Goal: Task Accomplishment & Management: Use online tool/utility

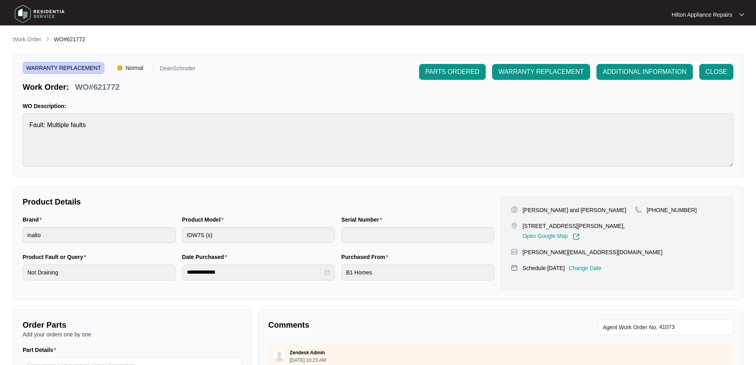
scroll to position [359, 0]
click at [30, 36] on p "Work Order" at bounding box center [27, 39] width 29 height 8
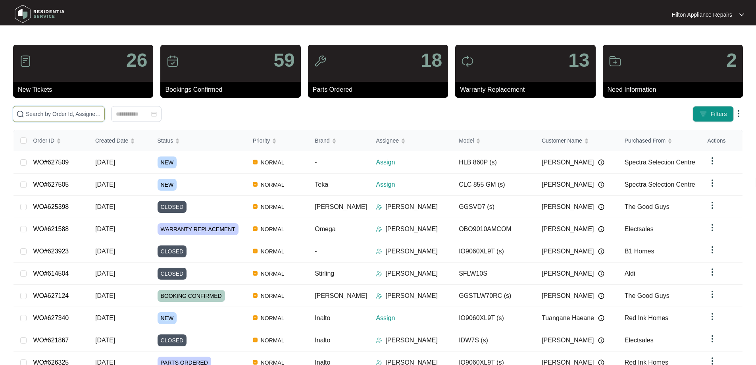
click at [101, 114] on input "text" at bounding box center [63, 113] width 75 height 9
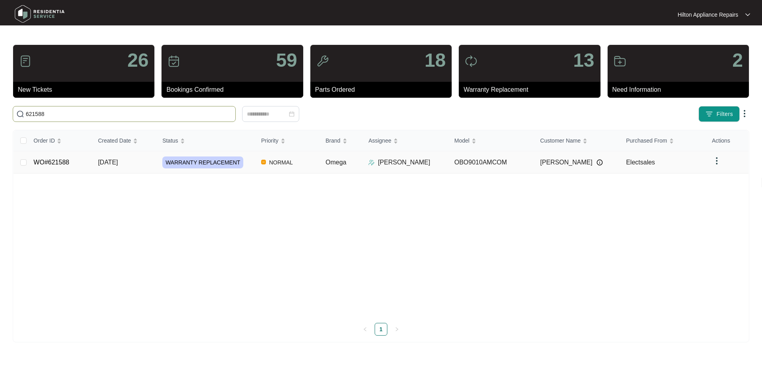
type input "621588"
click at [357, 165] on td "Omega" at bounding box center [340, 162] width 43 height 22
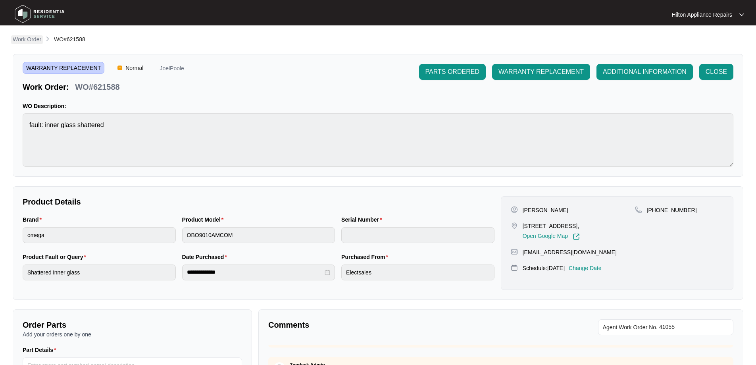
click at [24, 39] on p "Work Order" at bounding box center [27, 39] width 29 height 8
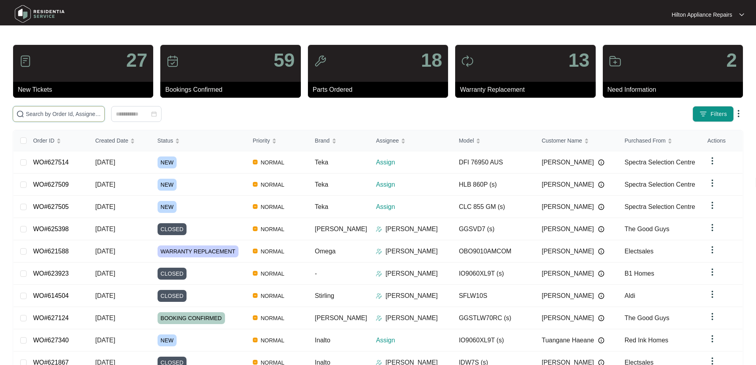
click at [101, 114] on input "text" at bounding box center [63, 113] width 75 height 9
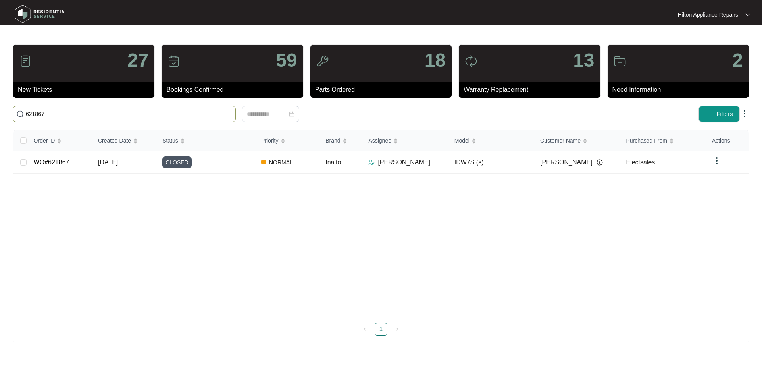
drag, startPoint x: 31, startPoint y: 113, endPoint x: 0, endPoint y: 113, distance: 30.9
click at [0, 113] on main "27 New Tickets 59 Bookings Confirmed 18 Parts Ordered 13 Warranty Replacement 2…" at bounding box center [381, 182] width 762 height 365
type input "621588"
click at [317, 162] on td "NORMAL" at bounding box center [287, 162] width 64 height 22
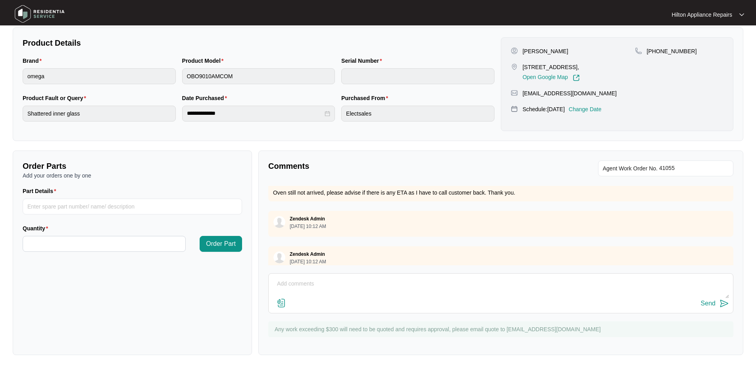
scroll to position [175, 0]
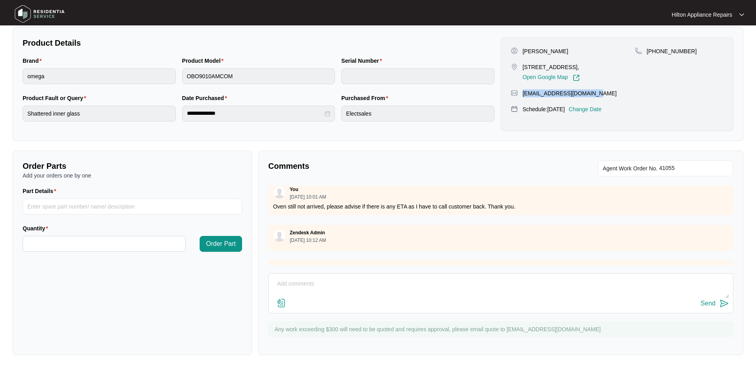
drag, startPoint x: 600, startPoint y: 94, endPoint x: 523, endPoint y: 94, distance: 76.6
click at [523, 94] on div "[EMAIL_ADDRESS][DOMAIN_NAME]" at bounding box center [617, 93] width 213 height 8
copy p "[EMAIL_ADDRESS][DOMAIN_NAME]"
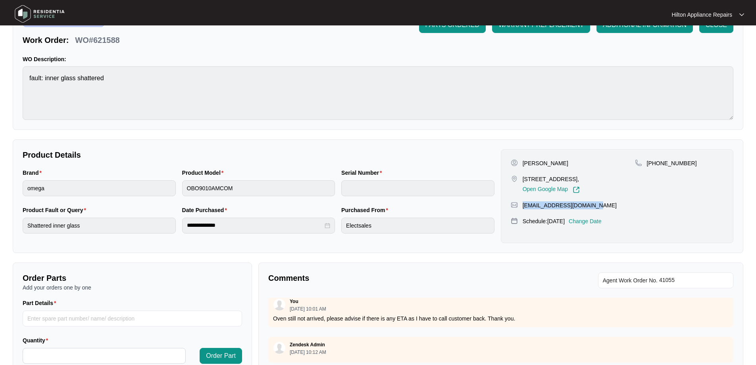
scroll to position [0, 0]
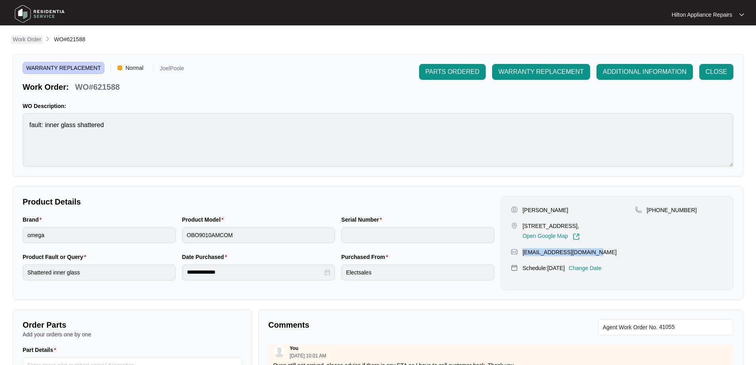
click at [32, 40] on p "Work Order" at bounding box center [27, 39] width 29 height 8
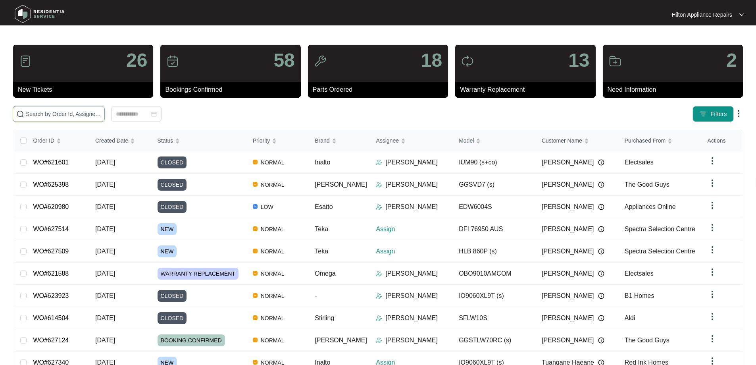
click at [88, 115] on input "text" at bounding box center [63, 113] width 75 height 9
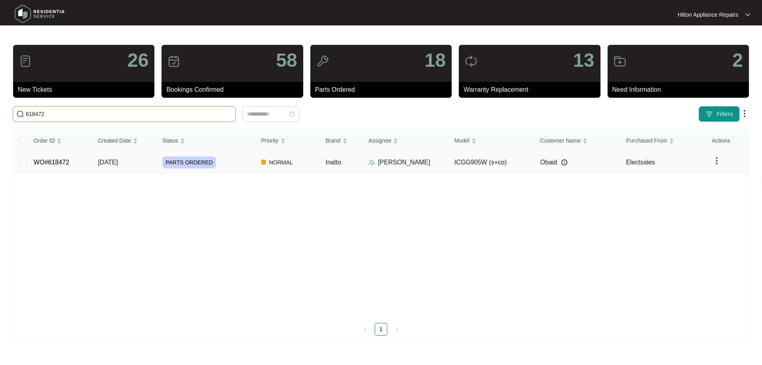
type input "618472"
click at [299, 165] on td "NORMAL" at bounding box center [287, 162] width 64 height 22
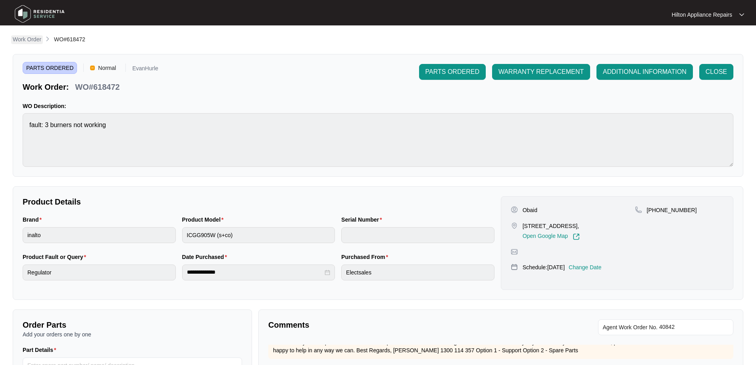
click at [23, 40] on p "Work Order" at bounding box center [27, 39] width 29 height 8
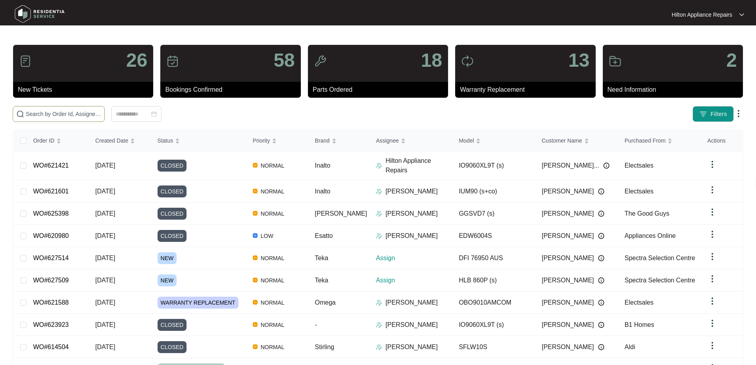
click at [101, 114] on input "text" at bounding box center [63, 113] width 75 height 9
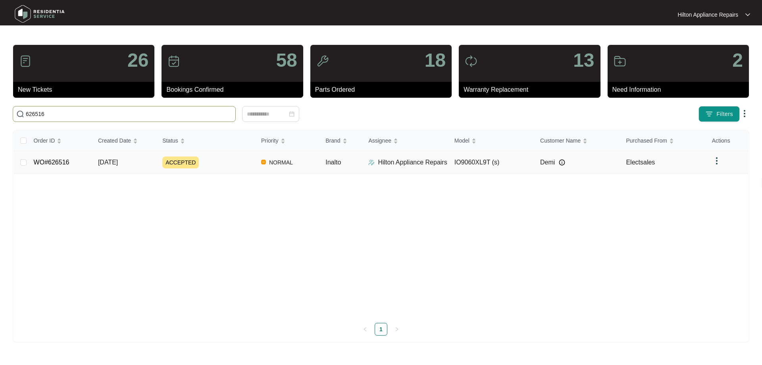
type input "626516"
click at [227, 163] on div "ACCEPTED" at bounding box center [208, 162] width 92 height 12
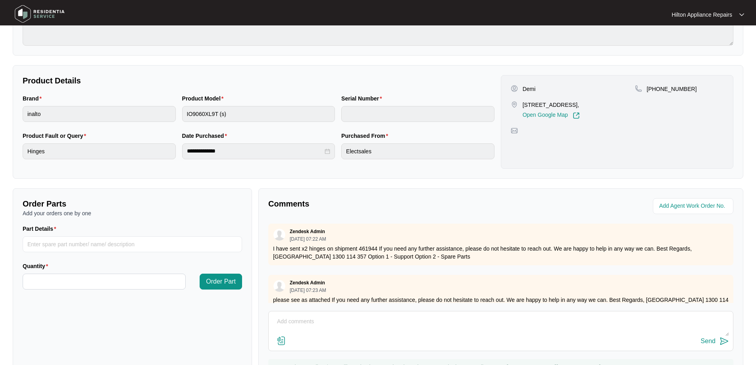
scroll to position [83, 0]
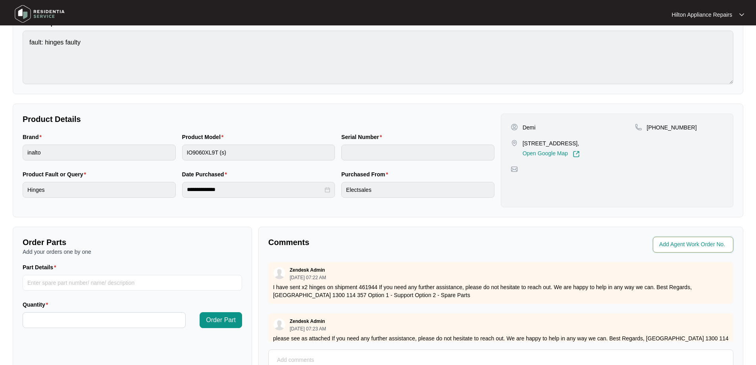
click at [682, 242] on input "string" at bounding box center [693, 245] width 69 height 10
type input "41386"
click at [626, 221] on div "**********" at bounding box center [378, 191] width 730 height 478
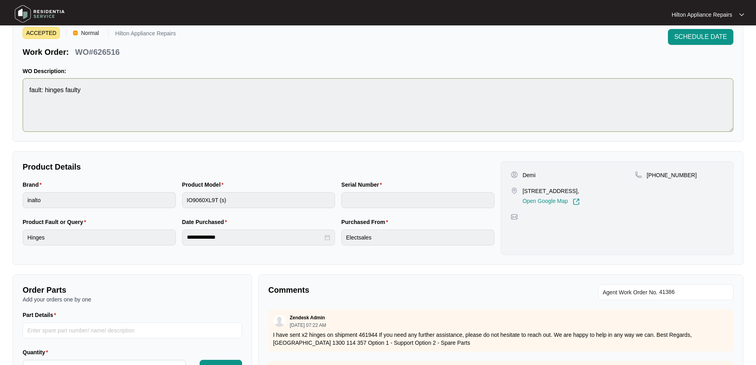
scroll to position [0, 0]
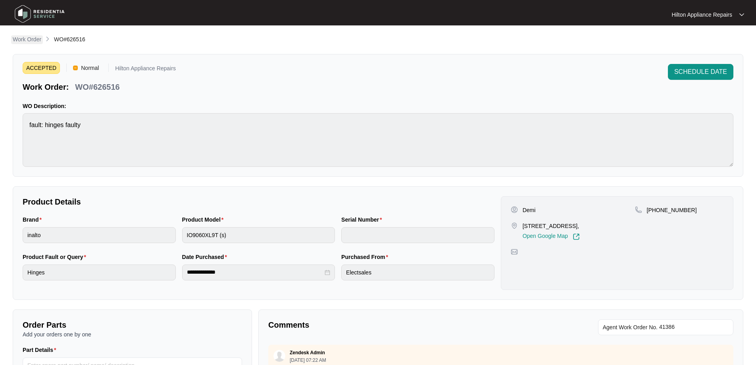
click at [31, 36] on p "Work Order" at bounding box center [27, 39] width 29 height 8
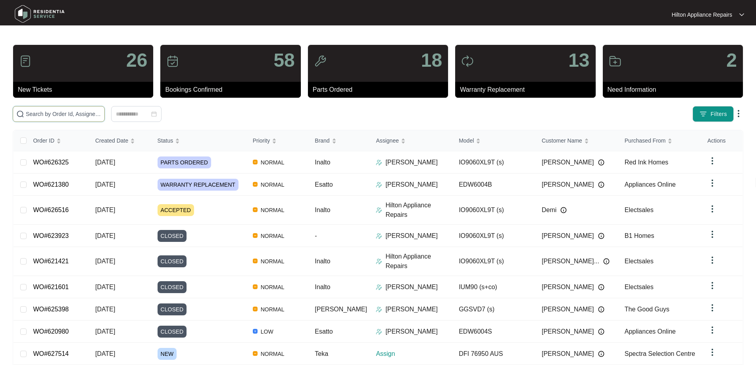
click at [101, 113] on input "text" at bounding box center [63, 113] width 75 height 9
type input "623006"
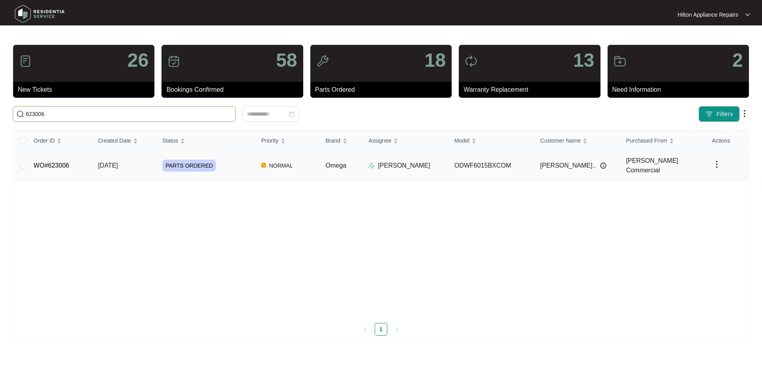
click at [232, 162] on div "PARTS ORDERED" at bounding box center [208, 165] width 92 height 12
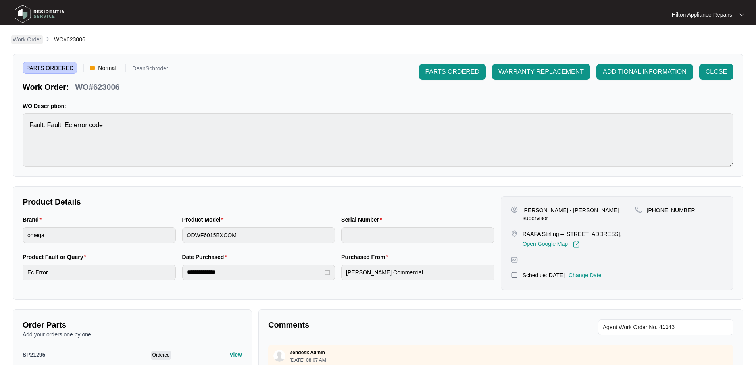
click at [28, 38] on p "Work Order" at bounding box center [27, 39] width 29 height 8
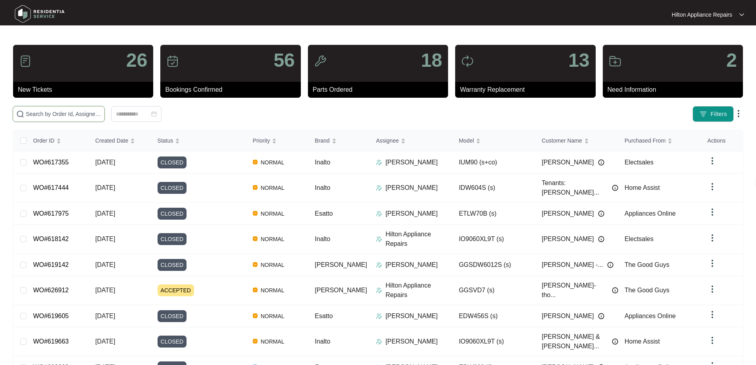
click at [74, 113] on input "text" at bounding box center [63, 113] width 75 height 9
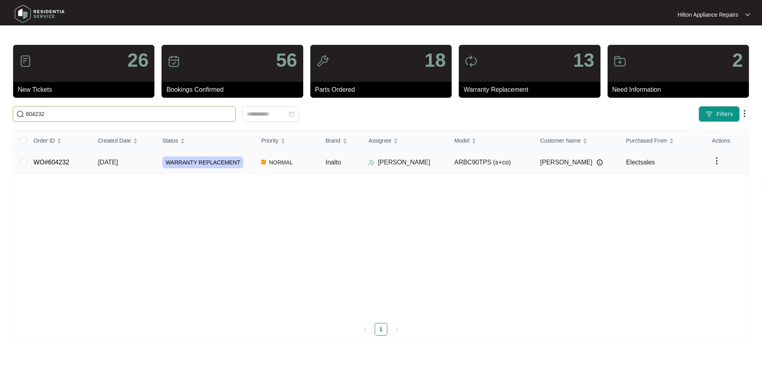
type input "604232"
click at [360, 161] on td "Inalto" at bounding box center [340, 162] width 43 height 22
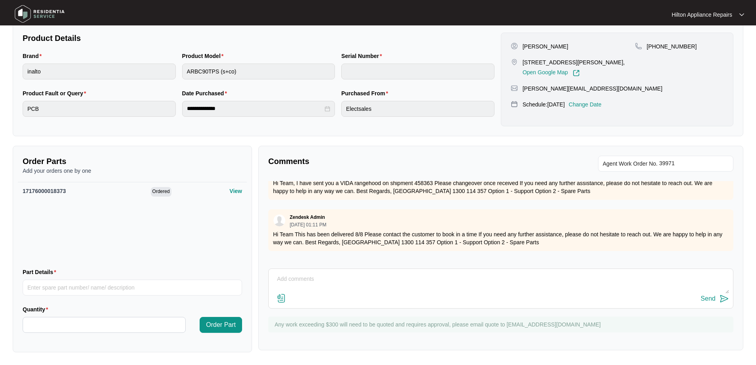
scroll to position [960, 0]
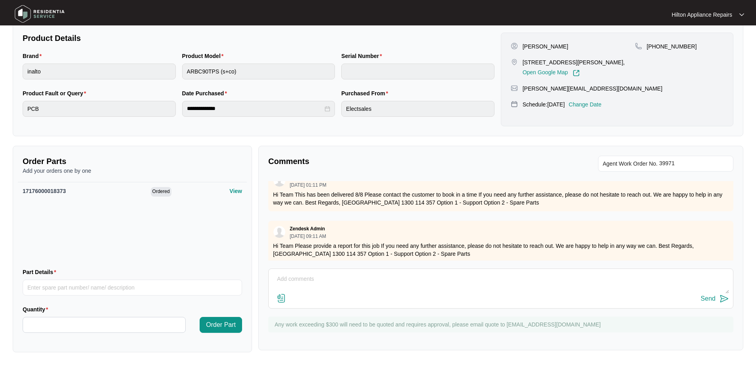
click at [322, 277] on textarea at bounding box center [501, 283] width 456 height 21
paste textarea "New rangehood is too high for the space as there’s a drop ceiling and a metal b…"
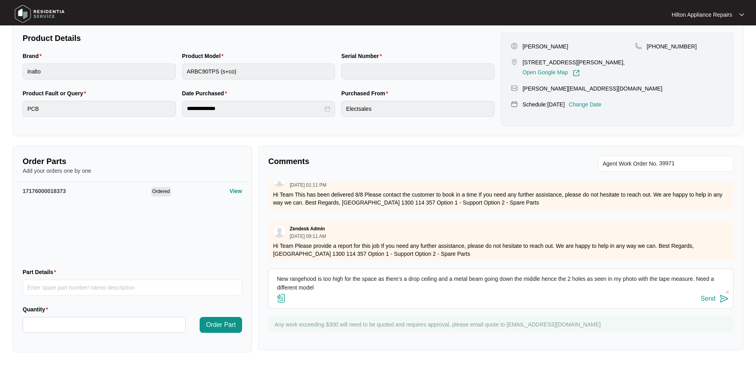
type textarea "New rangehood is too high for the space as there’s a drop ceiling and a metal b…"
click at [708, 296] on div "Send" at bounding box center [708, 298] width 15 height 7
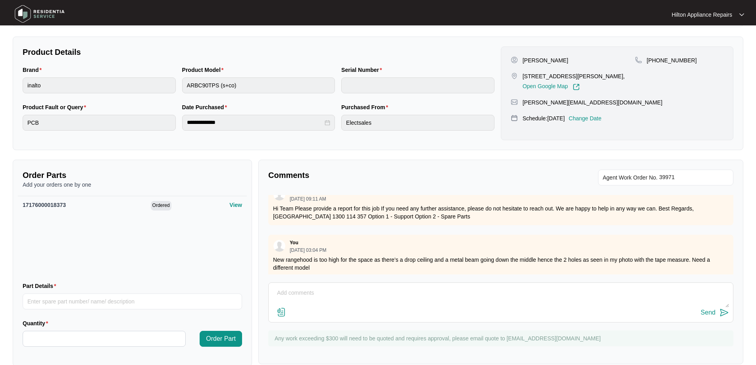
scroll to position [163, 0]
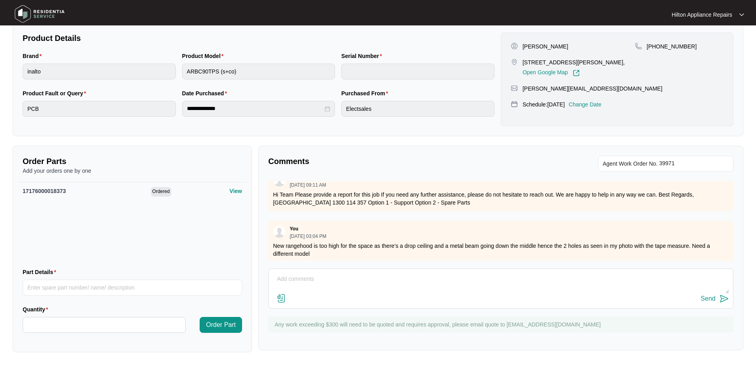
click at [284, 298] on img at bounding box center [282, 298] width 10 height 10
click at [0, 0] on input "file" at bounding box center [0, 0] width 0 height 0
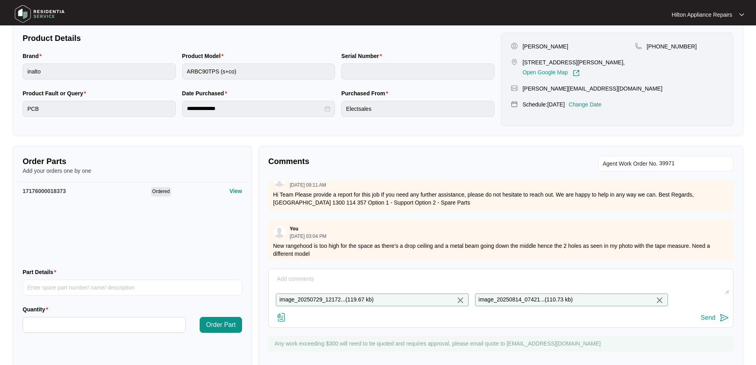
click at [321, 276] on textarea at bounding box center [501, 283] width 456 height 21
type textarea "Photos"
click at [282, 322] on img at bounding box center [282, 317] width 10 height 10
click at [0, 0] on input "file" at bounding box center [0, 0] width 0 height 0
click at [283, 321] on img at bounding box center [282, 317] width 10 height 10
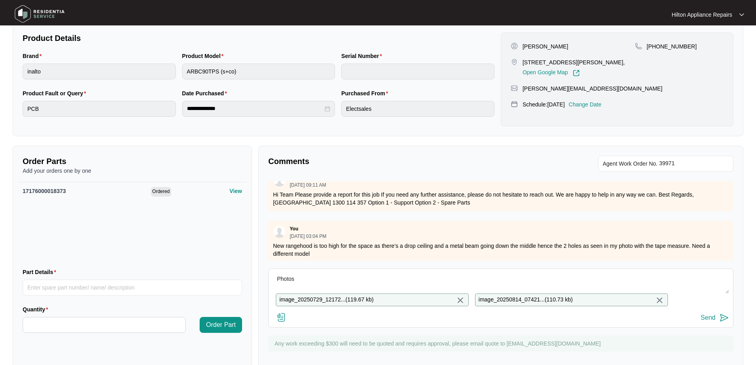
click at [0, 0] on input "file" at bounding box center [0, 0] width 0 height 0
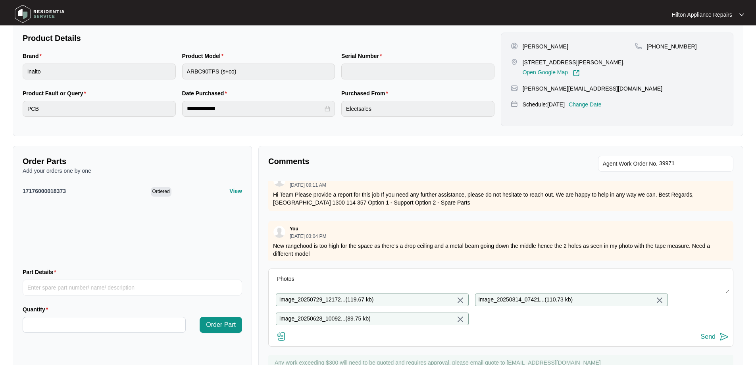
click at [706, 340] on div "Send" at bounding box center [708, 336] width 15 height 7
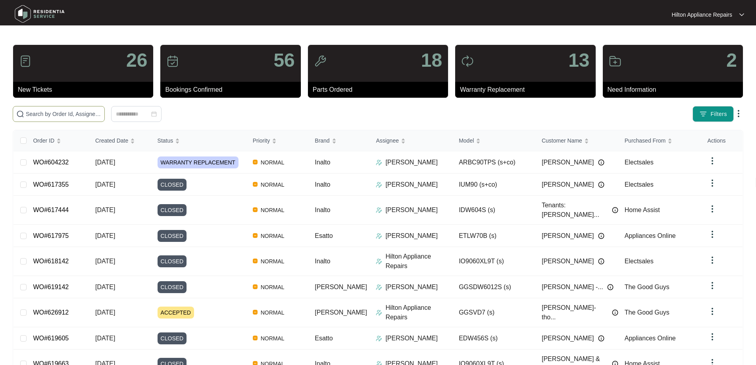
click at [64, 112] on input "text" at bounding box center [63, 113] width 75 height 9
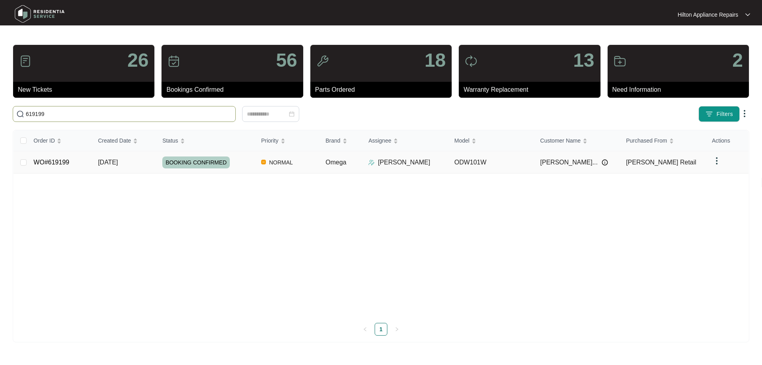
type input "619199"
click at [303, 160] on td "NORMAL" at bounding box center [287, 162] width 64 height 22
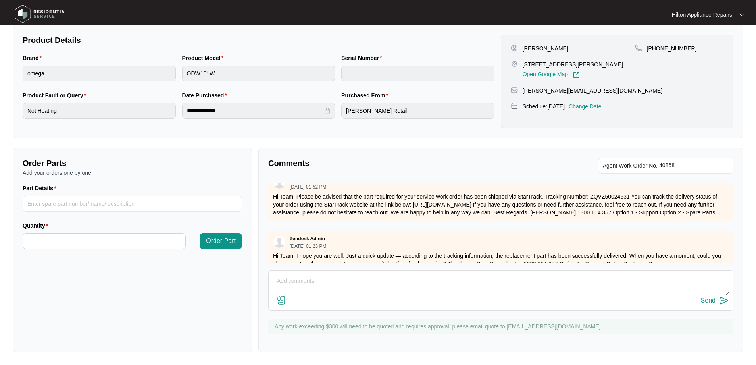
scroll to position [193, 0]
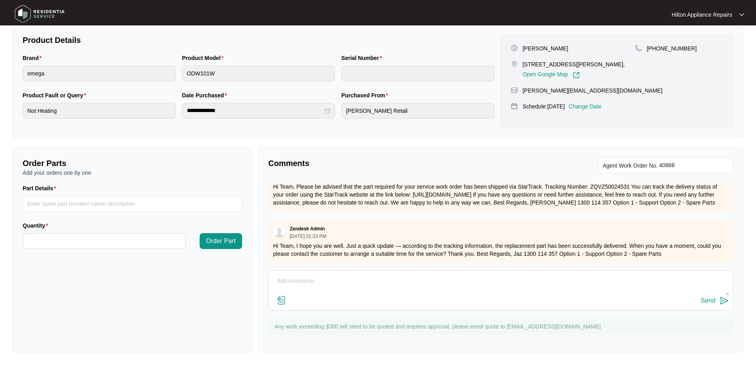
click at [389, 281] on textarea at bounding box center [501, 285] width 456 height 21
paste textarea "Replaced heater, still not heating. Suspect the pcb is the fault but no visible…"
type textarea "Replaced heater, still not heating. Suspect the pcb is the fault but no visible…"
click at [280, 303] on img at bounding box center [282, 300] width 10 height 10
click at [0, 0] on input "file" at bounding box center [0, 0] width 0 height 0
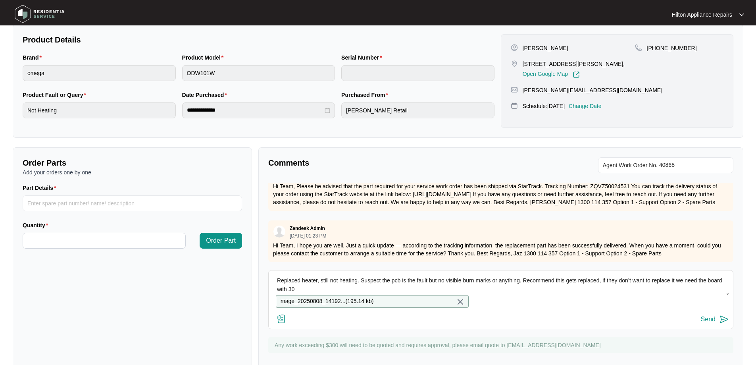
click at [707, 323] on div "Send" at bounding box center [708, 318] width 15 height 7
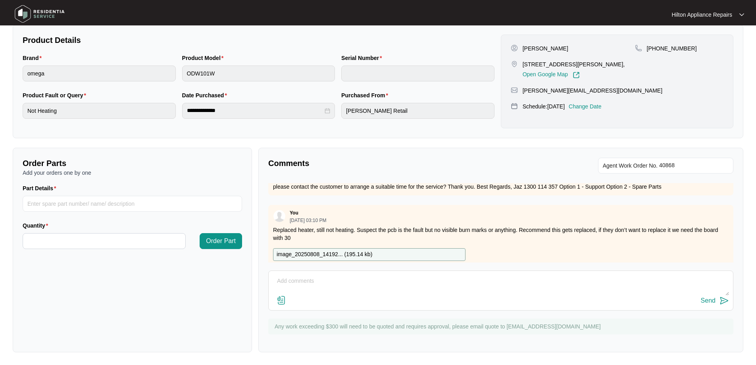
scroll to position [270, 0]
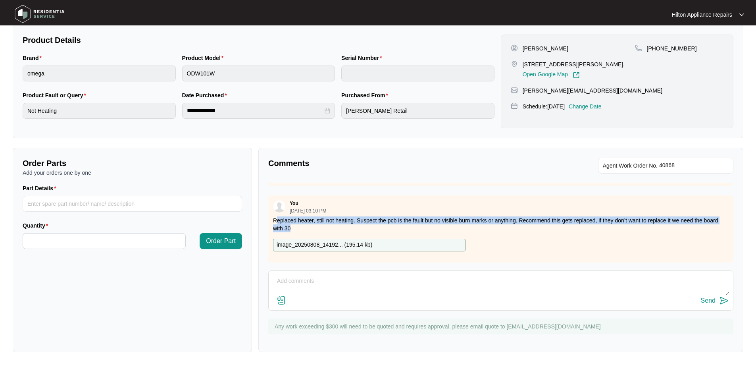
drag, startPoint x: 294, startPoint y: 222, endPoint x: 277, endPoint y: 216, distance: 17.5
click at [277, 216] on p "Replaced heater, still not heating. Suspect the pcb is the fault but no visible…" at bounding box center [500, 224] width 455 height 16
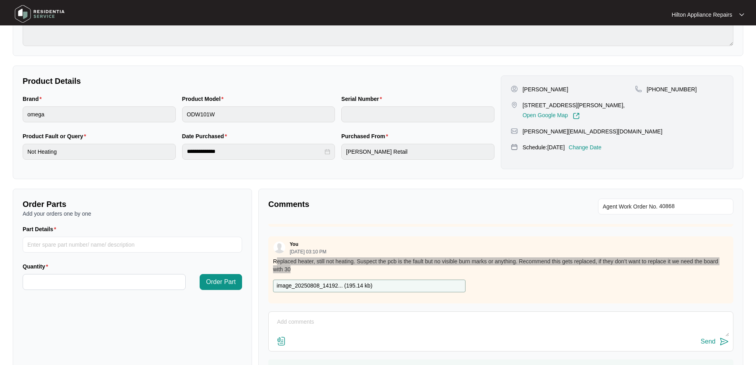
scroll to position [0, 0]
